Goal: Transaction & Acquisition: Book appointment/travel/reservation

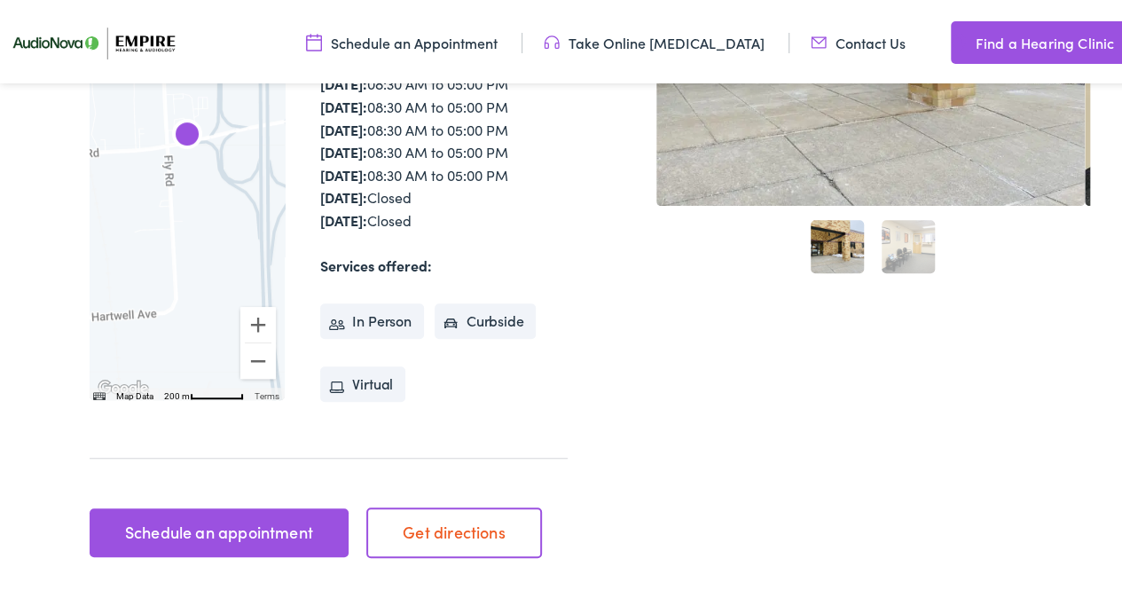
scroll to position [452, 0]
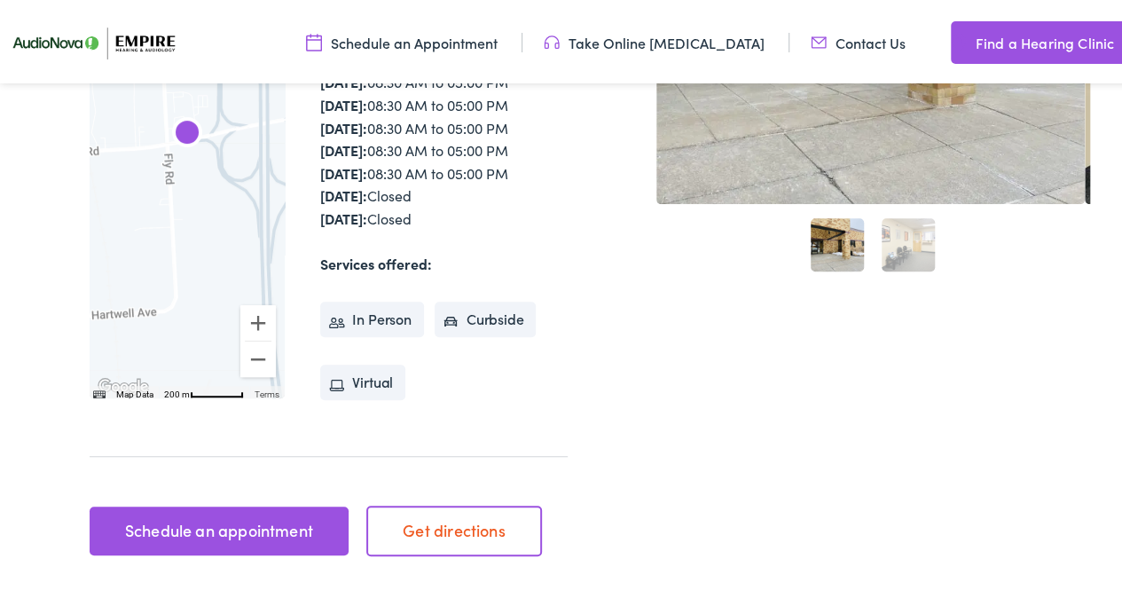
click at [183, 504] on link "Schedule an appointment" at bounding box center [219, 528] width 258 height 50
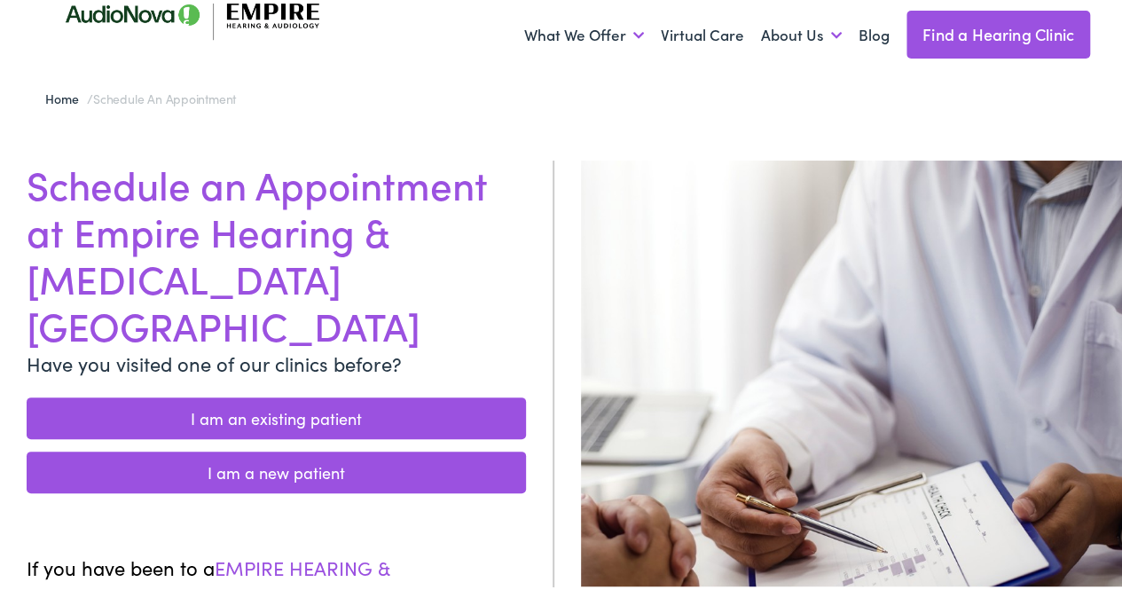
scroll to position [51, 0]
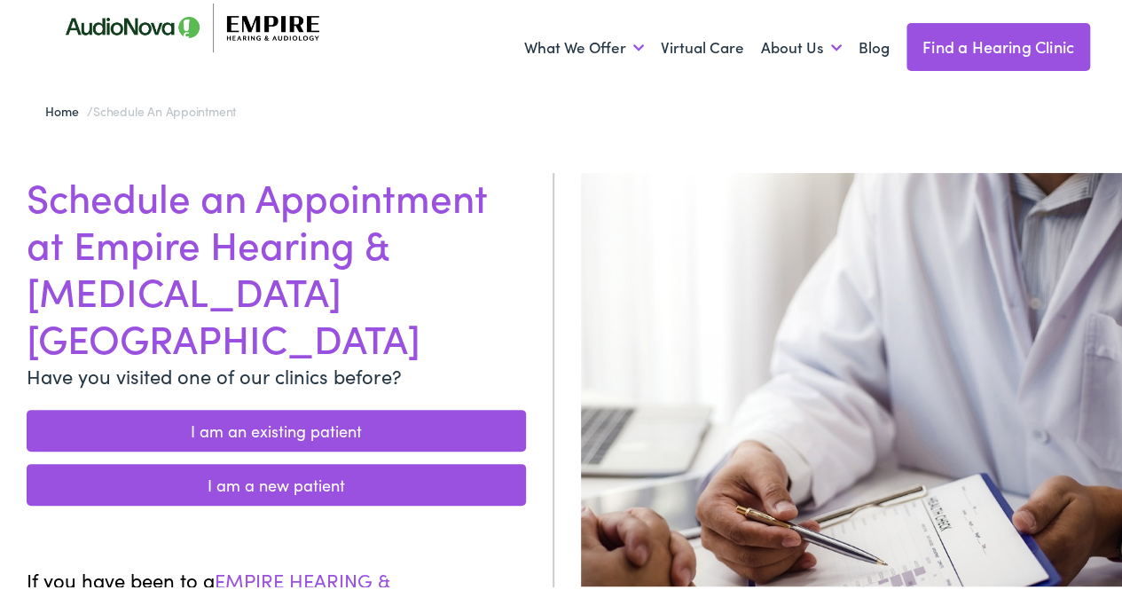
click at [280, 461] on link "I am a new patient" at bounding box center [277, 482] width 500 height 42
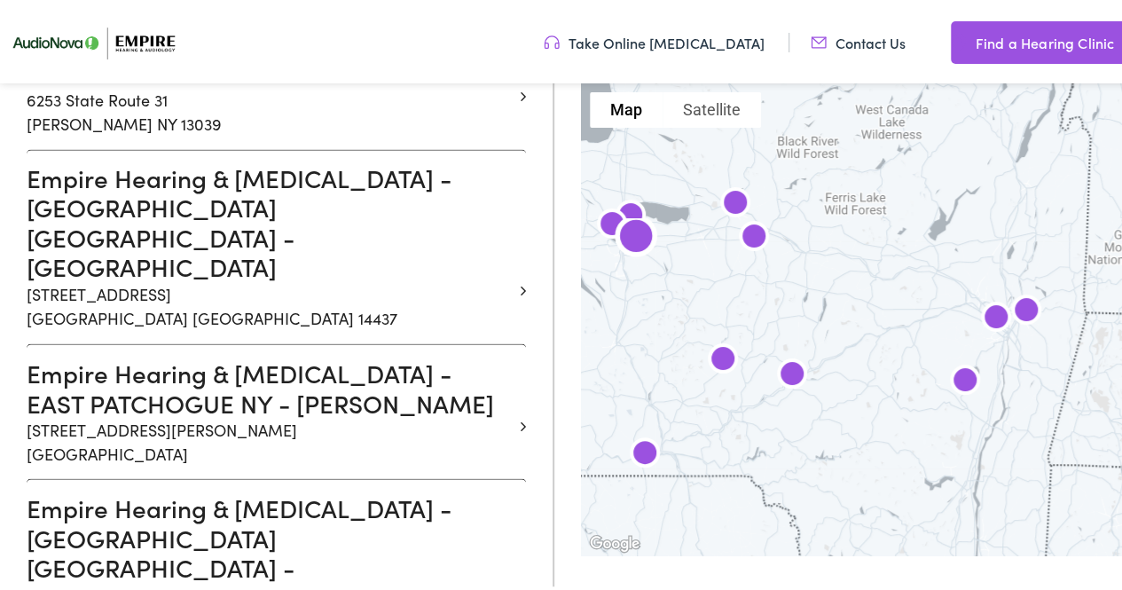
scroll to position [1362, 0]
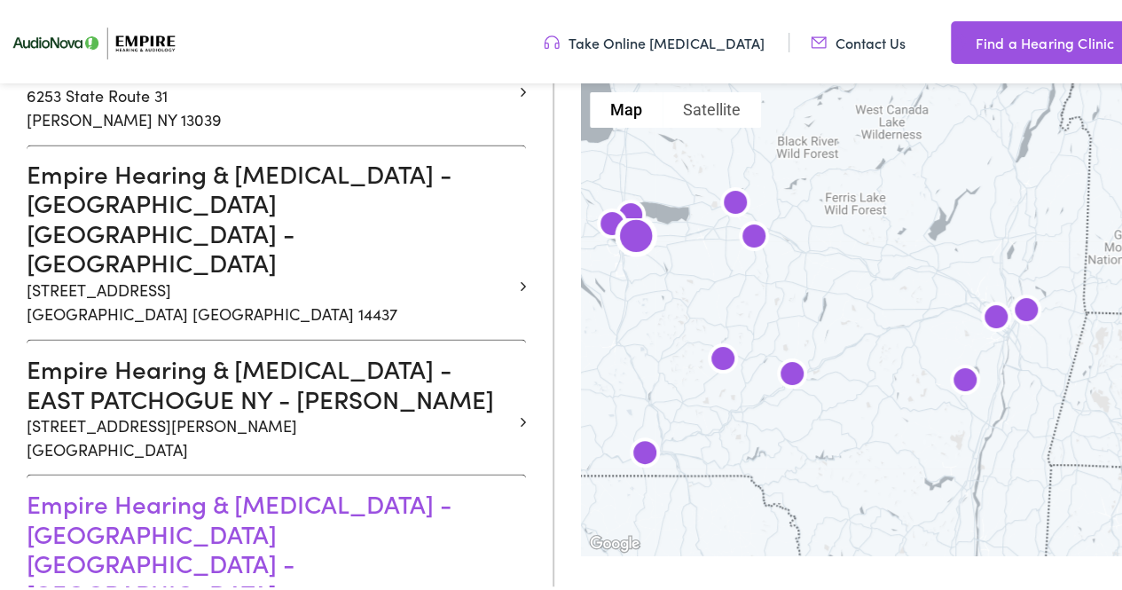
click at [256, 484] on h3 "Empire Hearing & [MEDICAL_DATA] - [GEOGRAPHIC_DATA] [GEOGRAPHIC_DATA] - [GEOGRA…" at bounding box center [270, 543] width 486 height 119
